Goal: Task Accomplishment & Management: Manage account settings

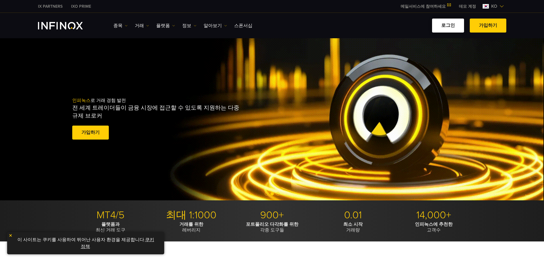
click at [447, 25] on link "로그인" at bounding box center [448, 26] width 32 height 14
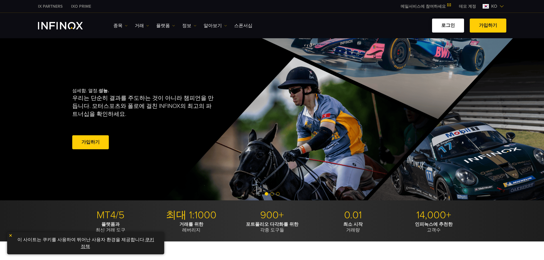
click at [448, 25] on link "로그인" at bounding box center [448, 26] width 32 height 14
